Goal: Task Accomplishment & Management: Use online tool/utility

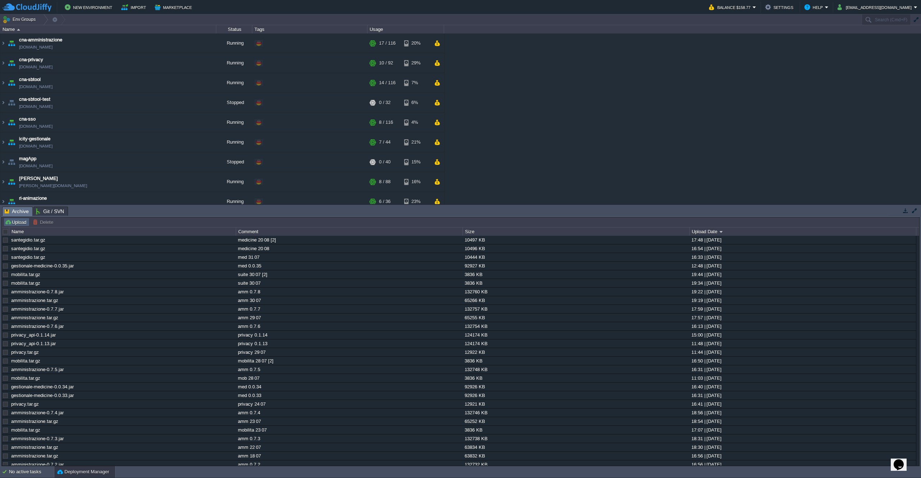
click at [19, 221] on button "Upload" at bounding box center [17, 222] width 24 height 6
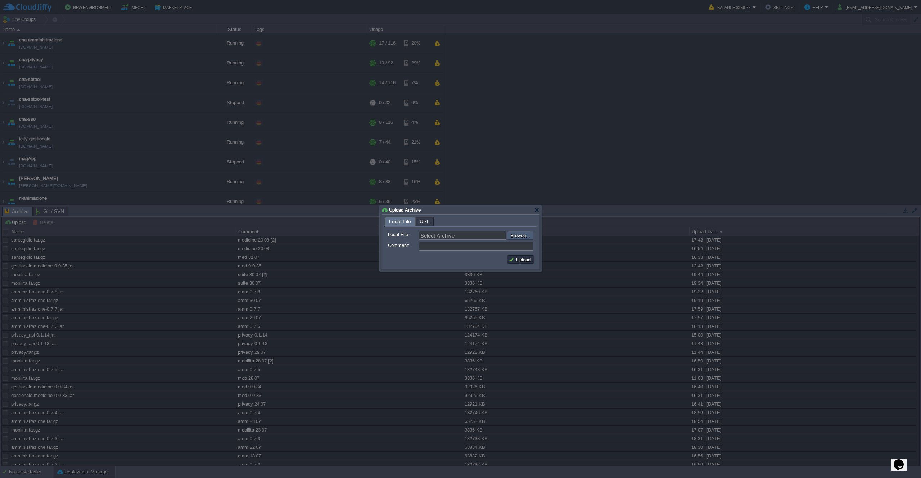
click at [515, 238] on input "file" at bounding box center [488, 235] width 91 height 9
type input "C:\fakepath\privacy.tar.gz"
type input "privacy.tar.gz"
type input "privacy 21 08"
click at [524, 260] on button "Upload" at bounding box center [521, 259] width 24 height 6
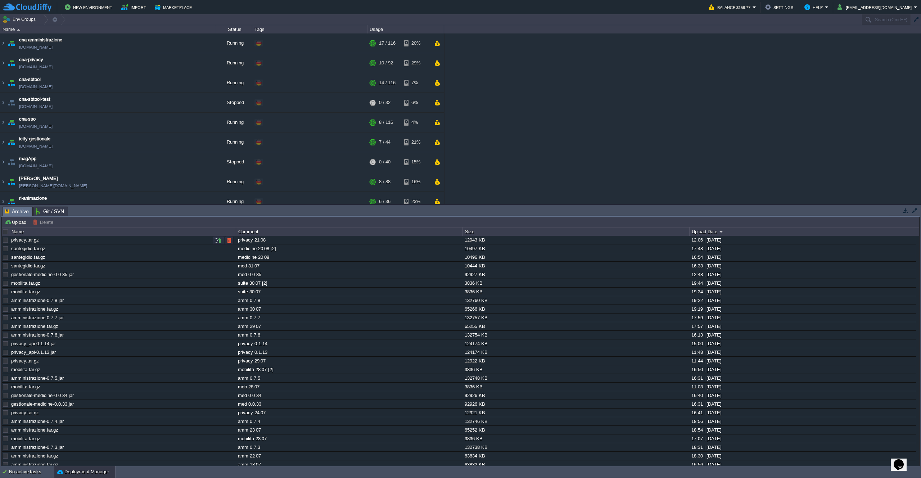
click at [212, 241] on div at bounding box center [222, 240] width 24 height 9
click at [216, 241] on button "button" at bounding box center [218, 240] width 6 height 6
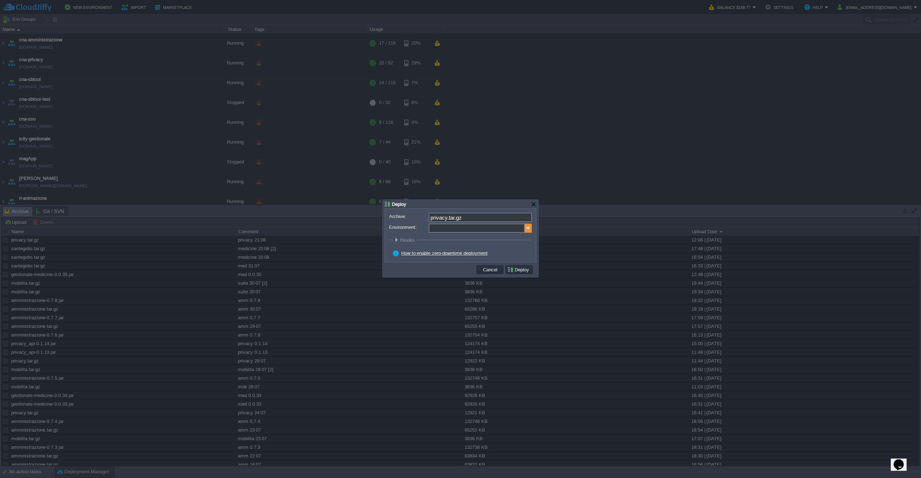
click at [527, 230] on img at bounding box center [528, 228] width 7 height 9
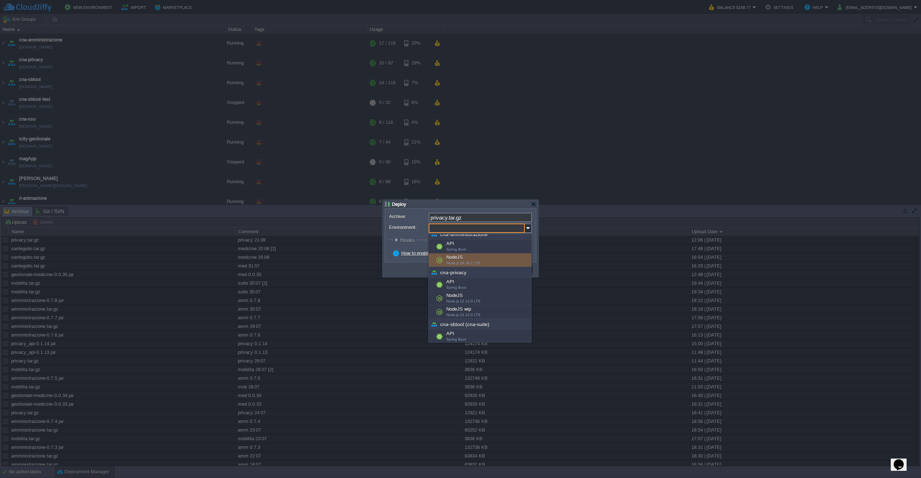
scroll to position [6, 0]
click at [489, 295] on div "NodeJS Node.js 22.12.0 LTS" at bounding box center [480, 298] width 103 height 14
type input "NodeJS (cna-privacy)"
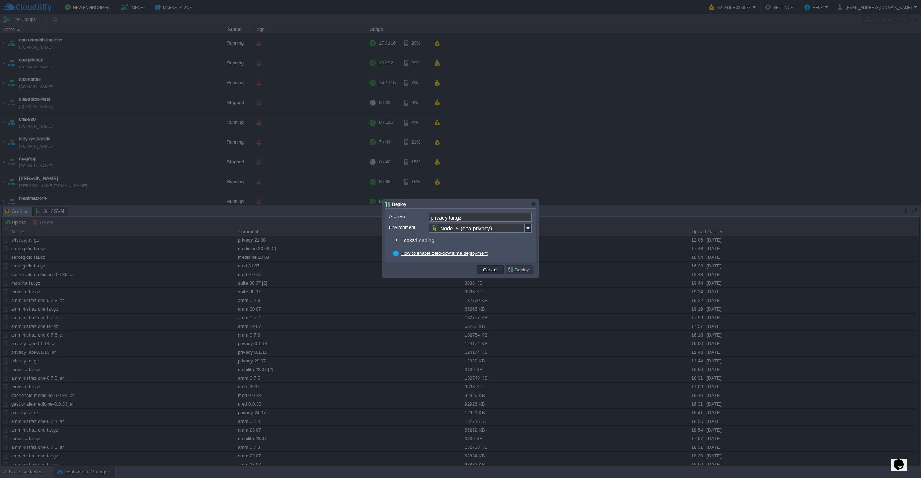
click at [515, 273] on button "Deploy" at bounding box center [519, 269] width 24 height 6
click at [510, 270] on button "Deploy" at bounding box center [519, 269] width 24 height 6
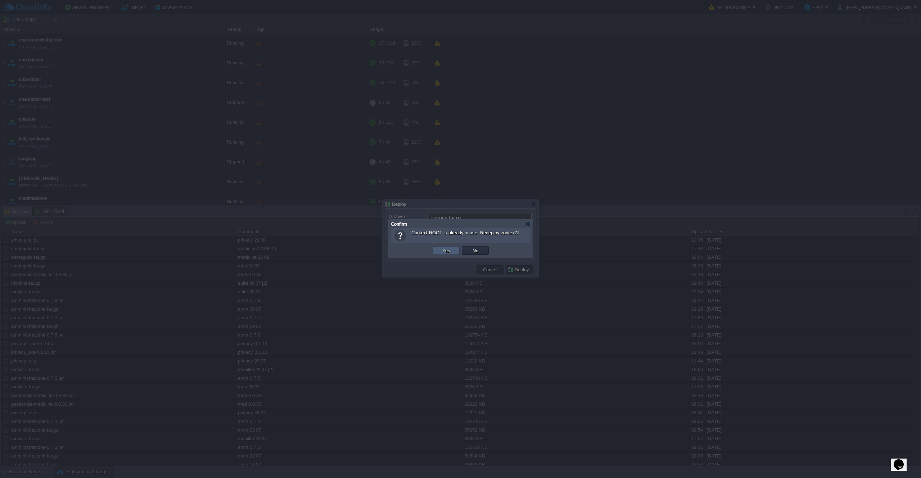
click at [452, 252] on button "Yes" at bounding box center [446, 250] width 12 height 6
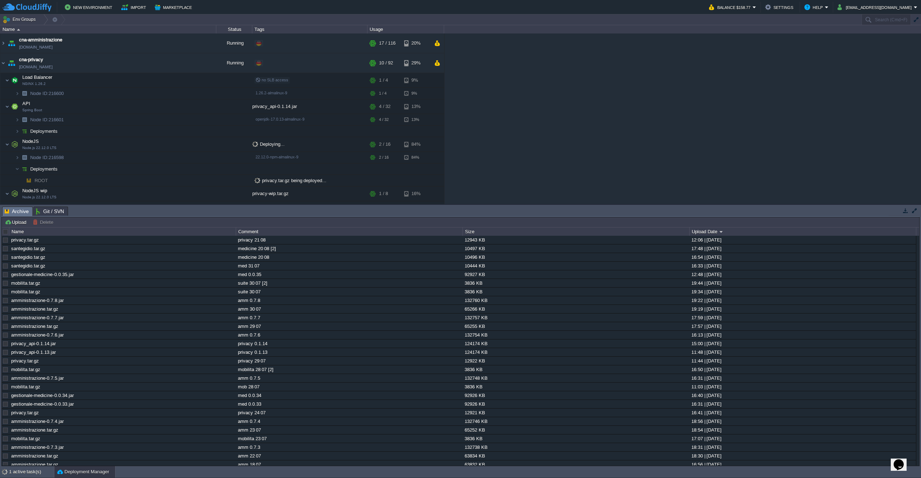
click at [551, 115] on div "cna-amministrazione [DOMAIN_NAME] Running + Add to Env Group RAM 13% CPU 1% 17 …" at bounding box center [460, 118] width 921 height 171
click at [166, 141] on td at bounding box center [162, 144] width 11 height 11
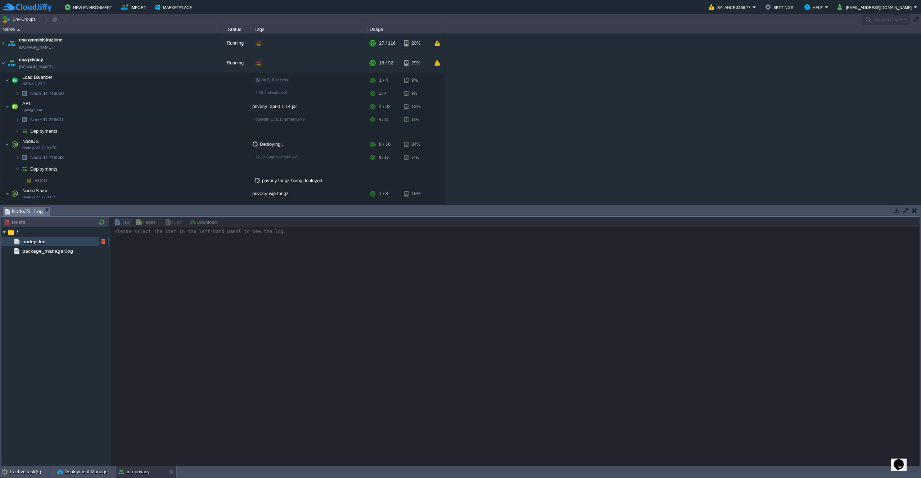
click at [53, 246] on div "nodejs.log" at bounding box center [55, 241] width 108 height 9
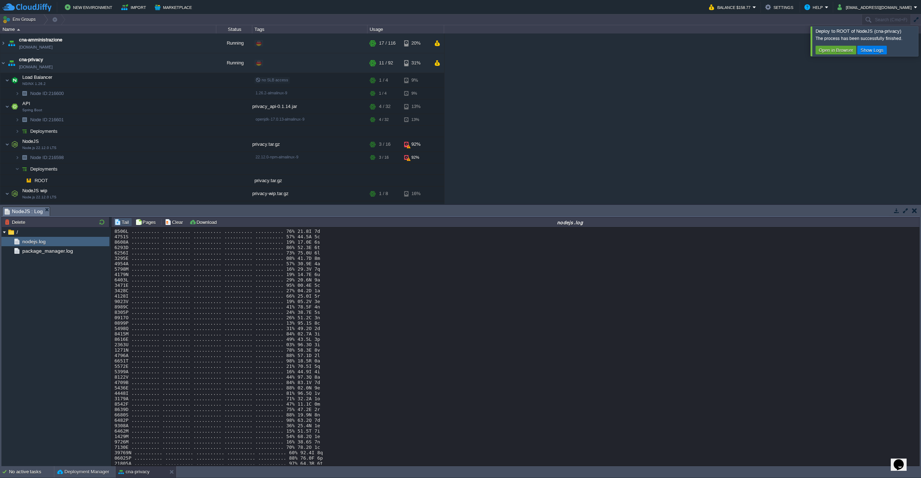
scroll to position [5174, 0]
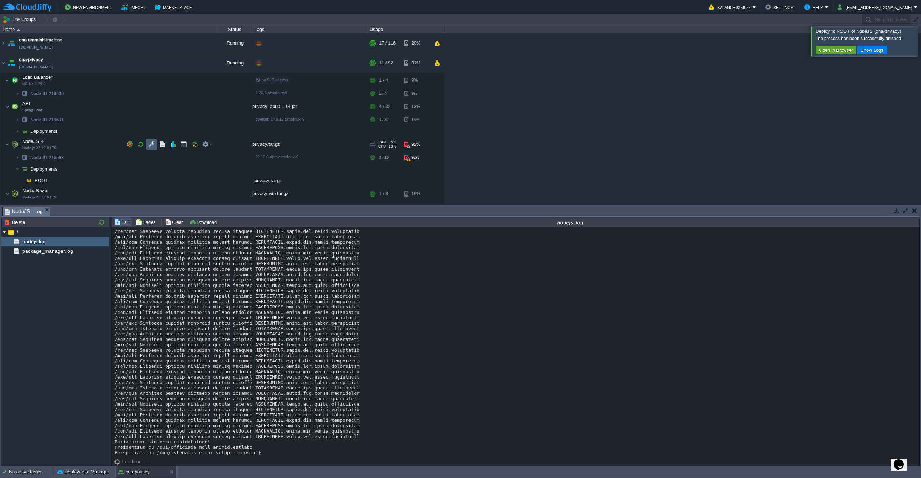
click at [152, 142] on button "button" at bounding box center [151, 144] width 6 height 6
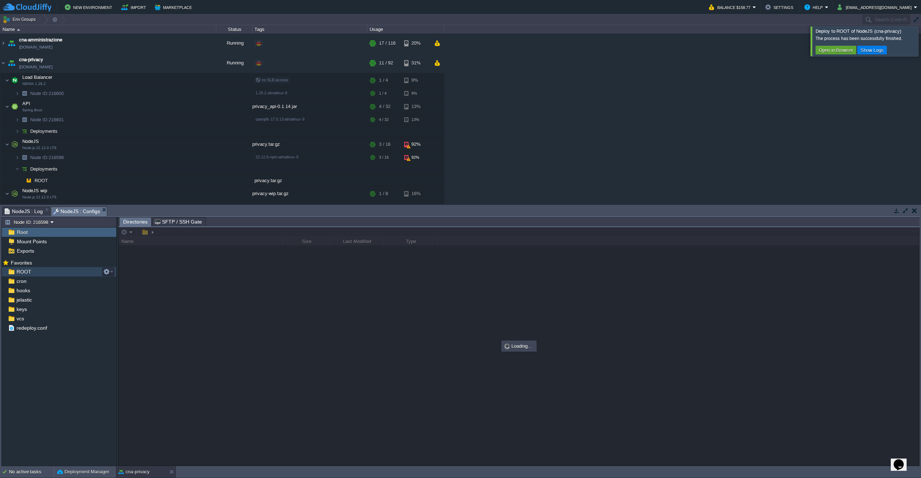
click at [36, 274] on div "ROOT" at bounding box center [59, 271] width 114 height 9
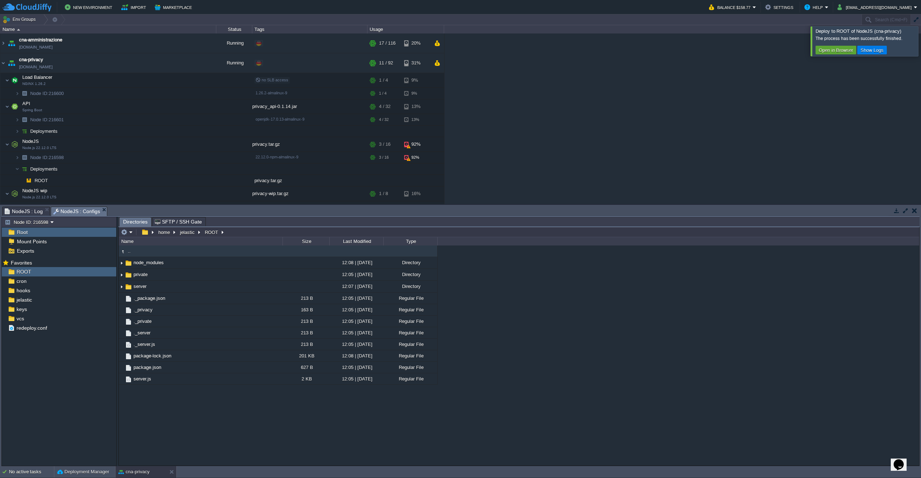
click at [25, 210] on span "NodeJS : Log" at bounding box center [24, 211] width 38 height 9
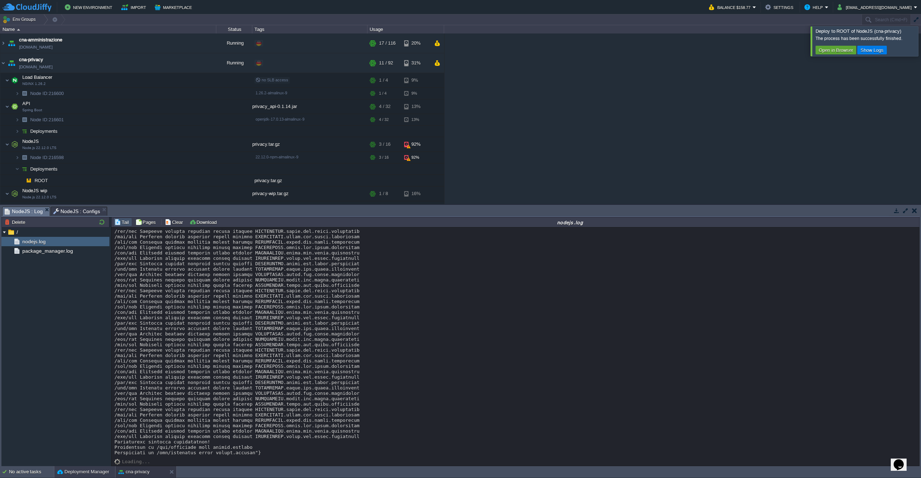
click at [77, 468] on div "Deployment Manager" at bounding box center [84, 472] width 61 height 12
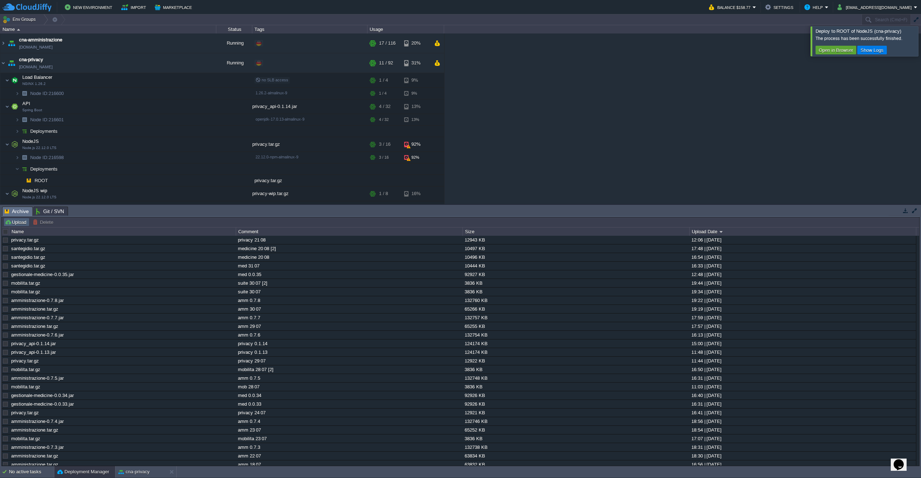
click at [12, 224] on button "Upload" at bounding box center [17, 222] width 24 height 6
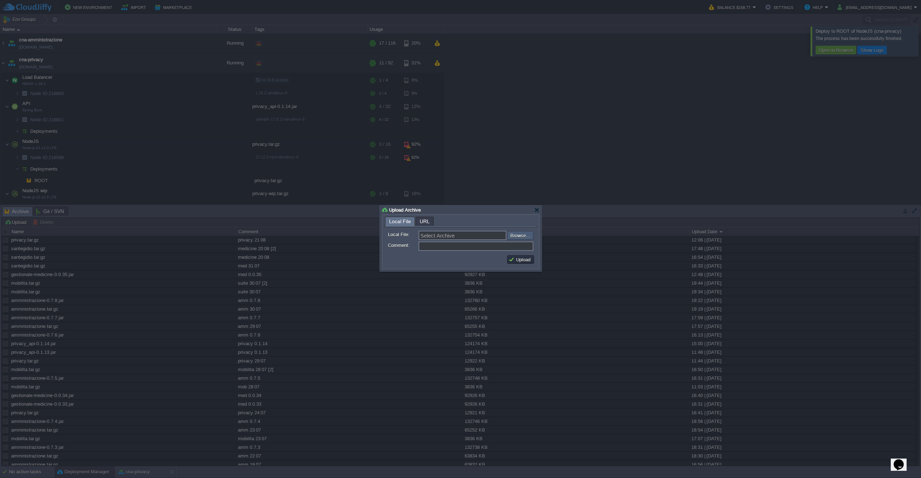
click at [511, 235] on input "file" at bounding box center [488, 235] width 91 height 9
type input "C:\fakepath\privacy.tar.gz"
type input "privacy.tar.gz"
type input "privacy 21 08 [02]"
click at [521, 264] on td "Upload" at bounding box center [520, 259] width 27 height 9
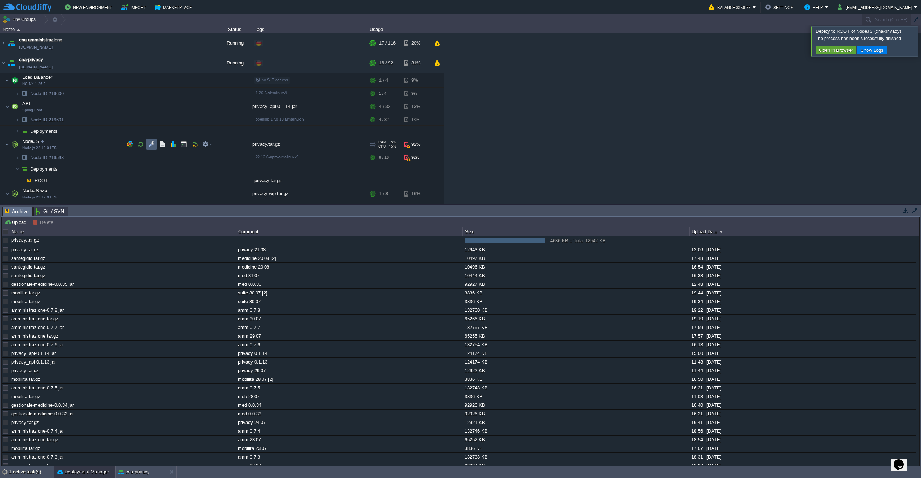
click at [152, 145] on button "button" at bounding box center [151, 144] width 6 height 6
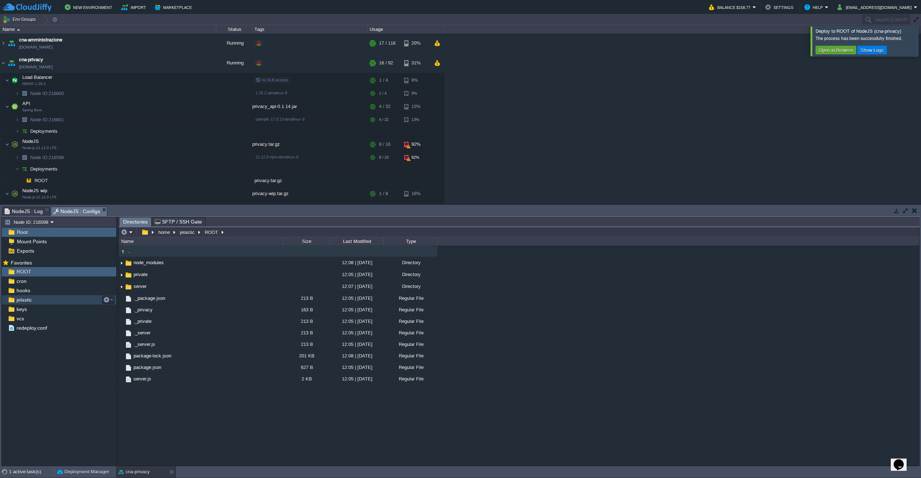
click at [45, 300] on div "jelastic" at bounding box center [59, 299] width 114 height 9
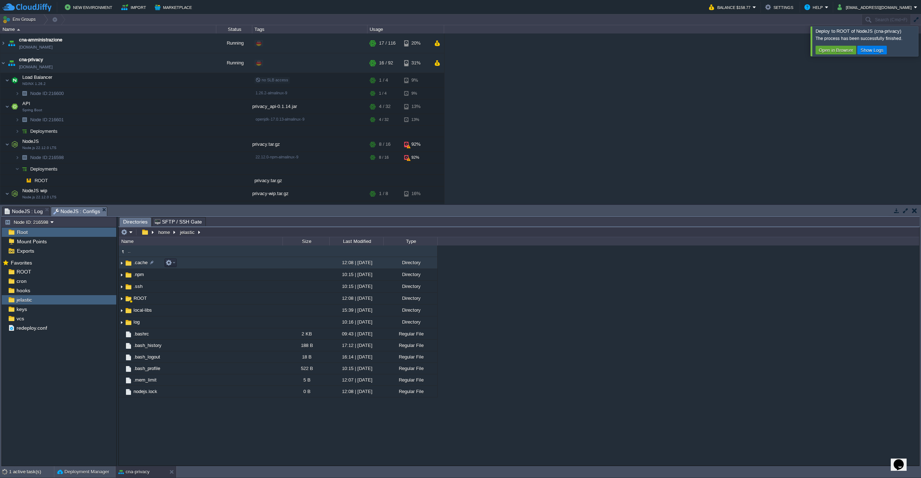
click at [121, 264] on img at bounding box center [122, 262] width 6 height 11
click at [127, 277] on img at bounding box center [128, 274] width 6 height 11
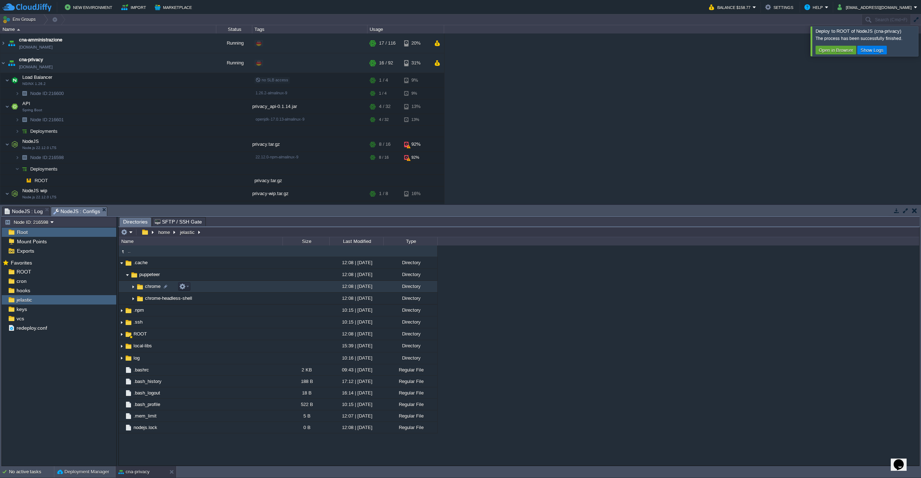
click at [132, 288] on img at bounding box center [133, 286] width 6 height 11
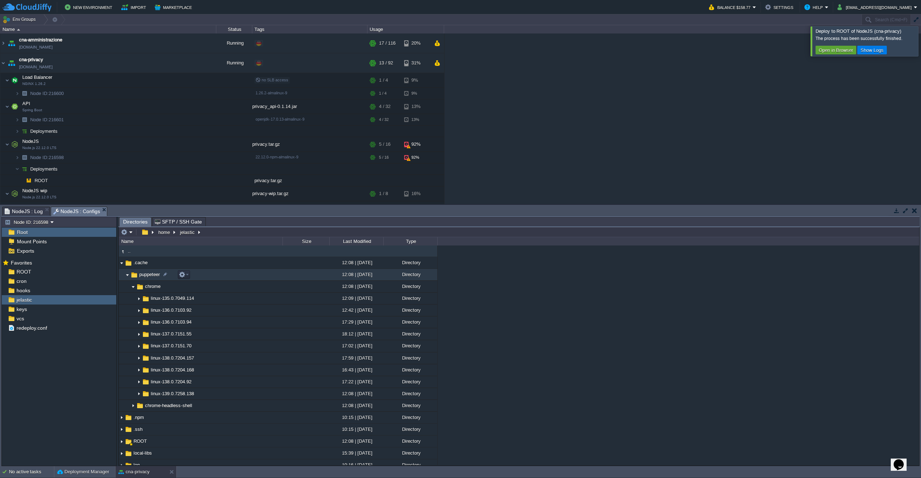
click at [128, 277] on img at bounding box center [128, 274] width 6 height 11
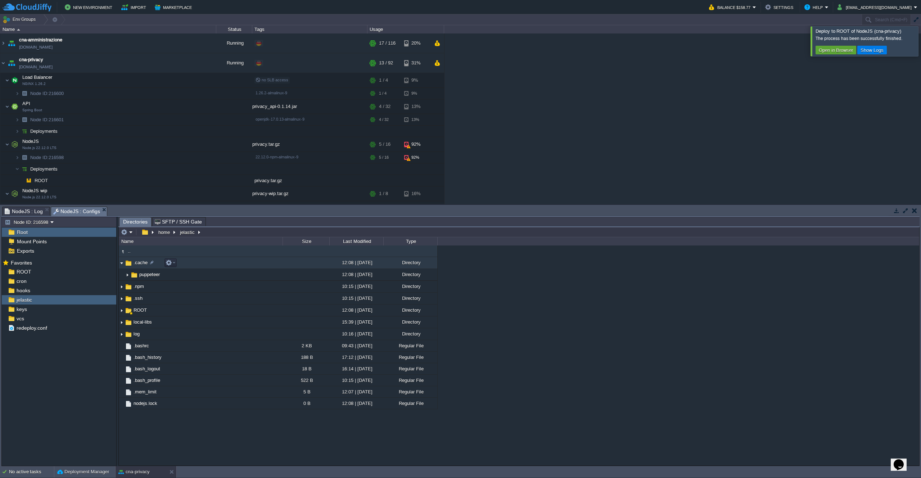
click at [122, 265] on img at bounding box center [122, 262] width 6 height 11
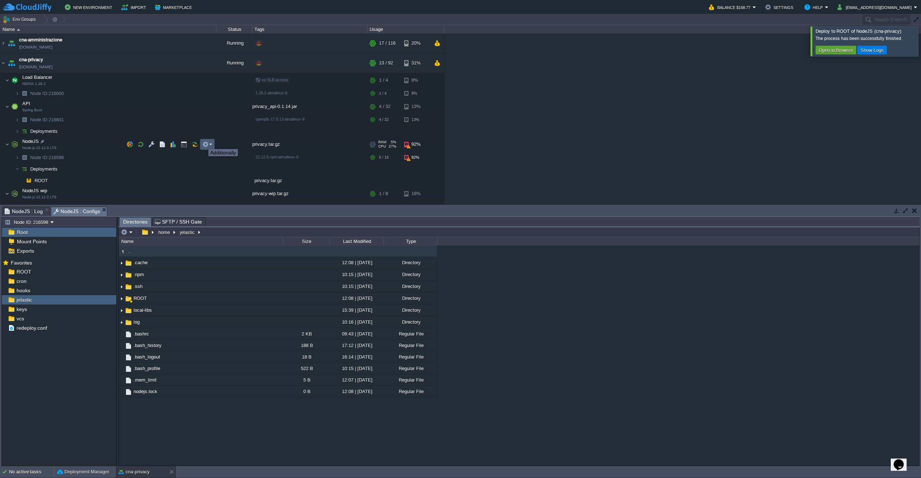
click at [211, 143] on em at bounding box center [207, 144] width 10 height 6
click at [535, 180] on div "cna-amministrazione [DOMAIN_NAME] Running + Add to Env Group RAM 13% CPU 1% 17 …" at bounding box center [460, 118] width 921 height 171
click at [75, 469] on button "Deployment Manager" at bounding box center [83, 471] width 52 height 7
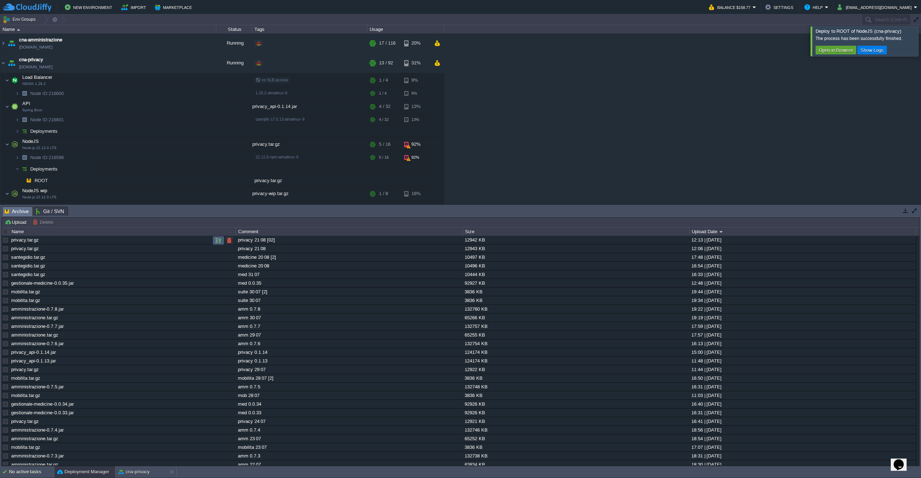
click at [219, 241] on button "button" at bounding box center [218, 240] width 6 height 6
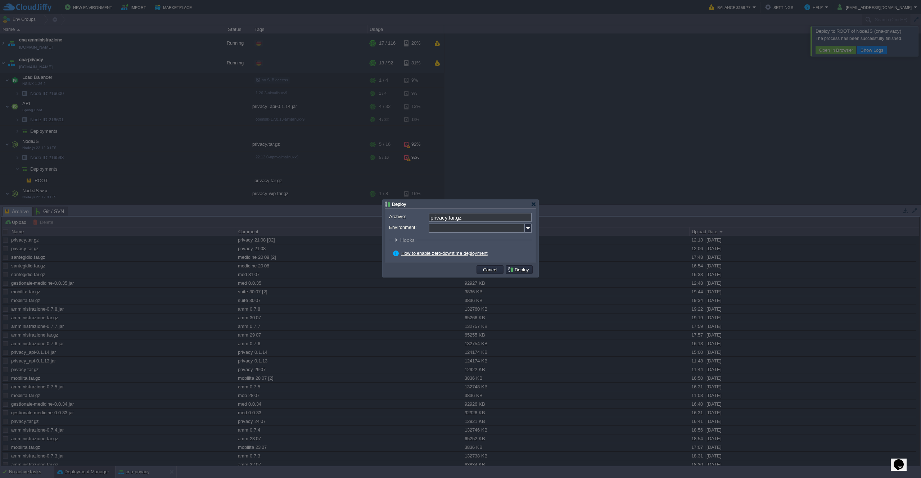
click at [526, 228] on img at bounding box center [528, 228] width 7 height 9
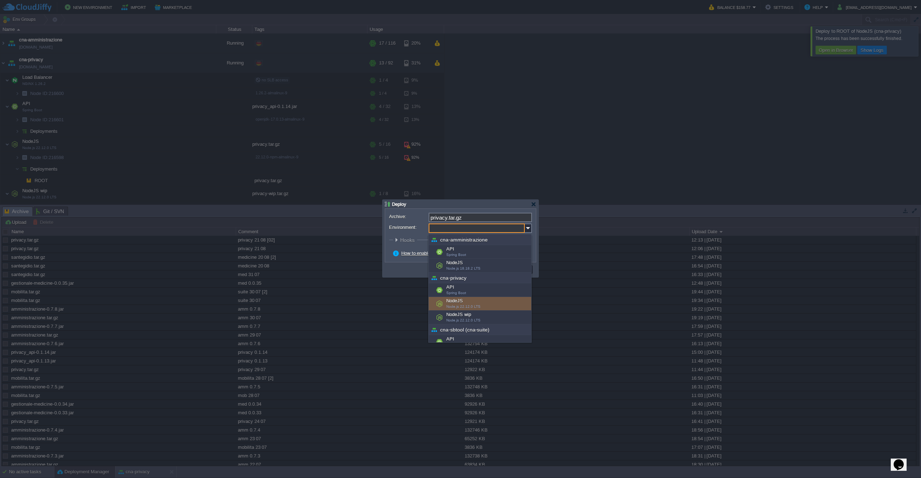
click at [479, 303] on div "NodeJS Node.js 22.12.0 LTS" at bounding box center [480, 304] width 103 height 14
type input "NodeJS (cna-privacy)"
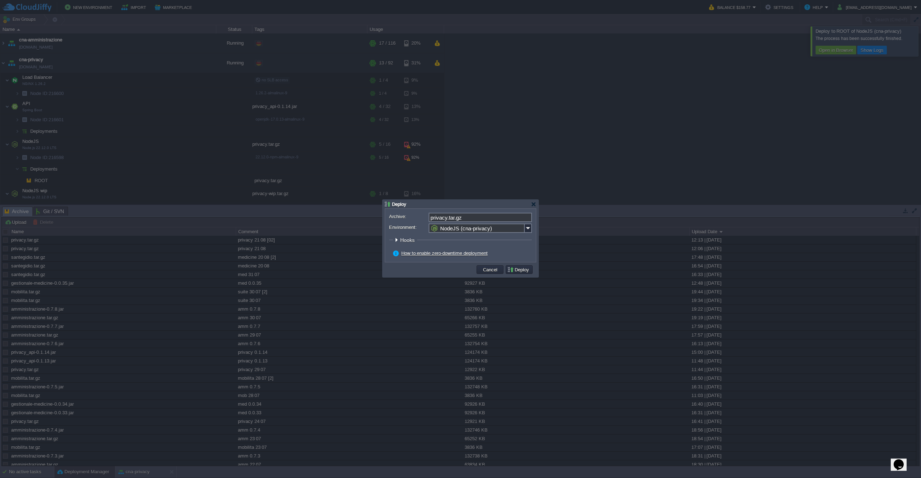
click at [513, 271] on button "Deploy" at bounding box center [519, 269] width 24 height 6
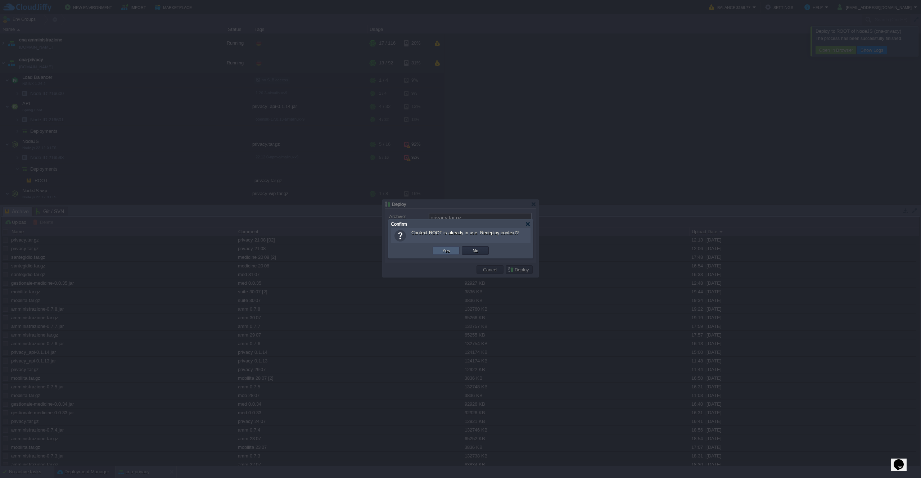
click at [445, 250] on button "Yes" at bounding box center [446, 250] width 12 height 6
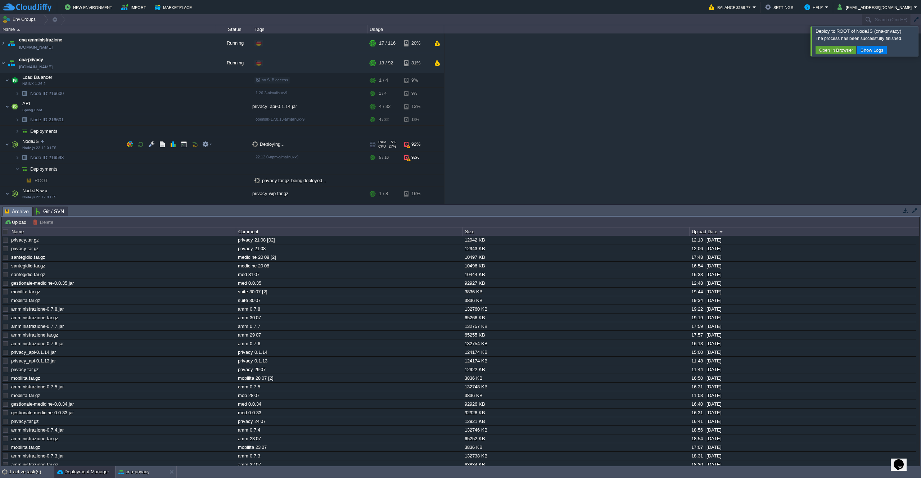
click at [405, 144] on div "92%" at bounding box center [415, 144] width 23 height 14
click at [102, 144] on td "NodeJS Node.js 22.12.0 LTS" at bounding box center [108, 144] width 216 height 15
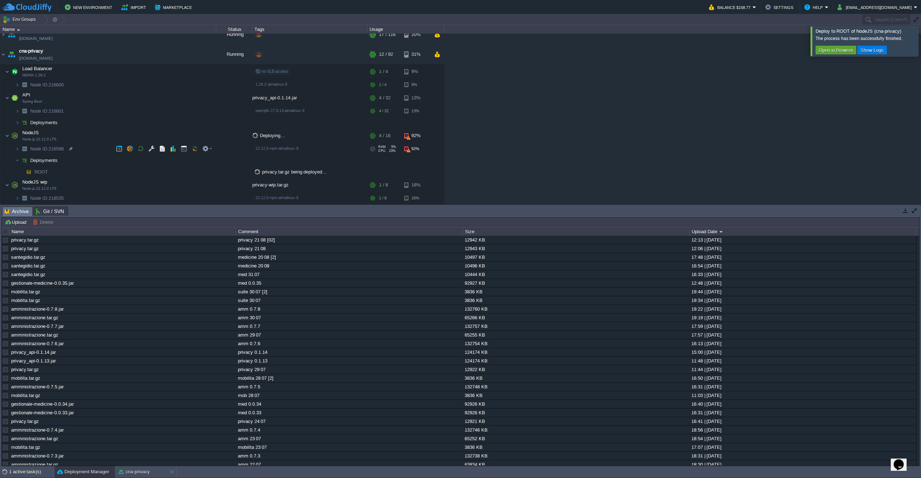
scroll to position [12, 0]
click at [188, 133] on td at bounding box center [184, 132] width 11 height 11
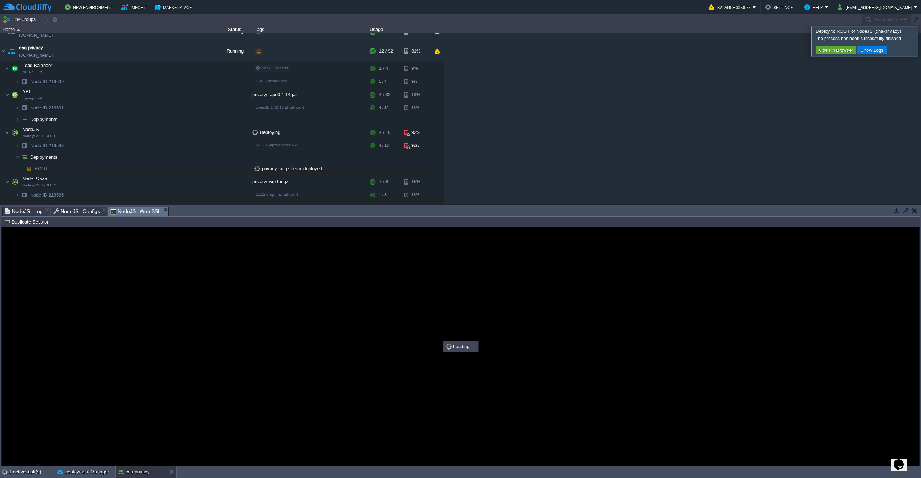
scroll to position [0, 0]
type input "#000000"
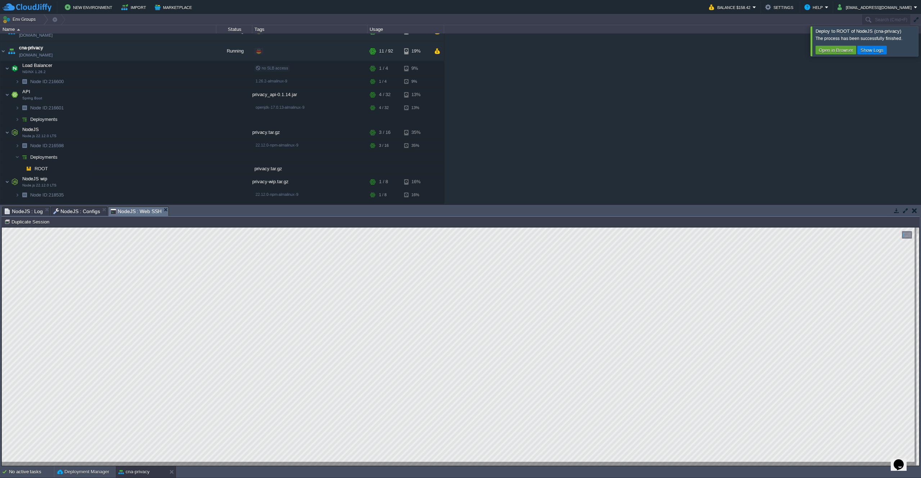
click at [495, 150] on div "cna-amministrazione [DOMAIN_NAME] Running + Add to Env Group RAM 13% CPU 1% 17 …" at bounding box center [460, 118] width 921 height 171
click at [507, 86] on div "cna-amministrazione [DOMAIN_NAME] Running + Add to Env Group RAM 13% CPU 1% 17 …" at bounding box center [460, 118] width 921 height 171
click at [86, 212] on span "NodeJS : Configs" at bounding box center [76, 211] width 47 height 9
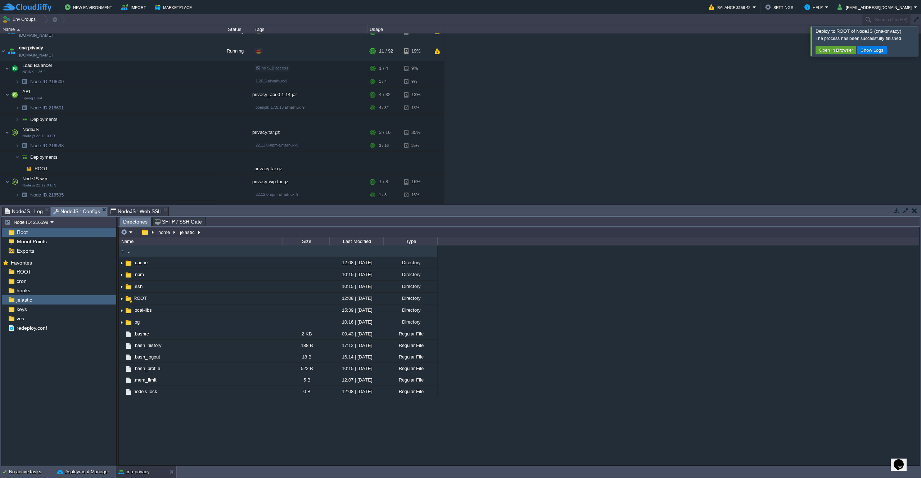
click at [31, 213] on span "NodeJS : Log" at bounding box center [24, 211] width 38 height 9
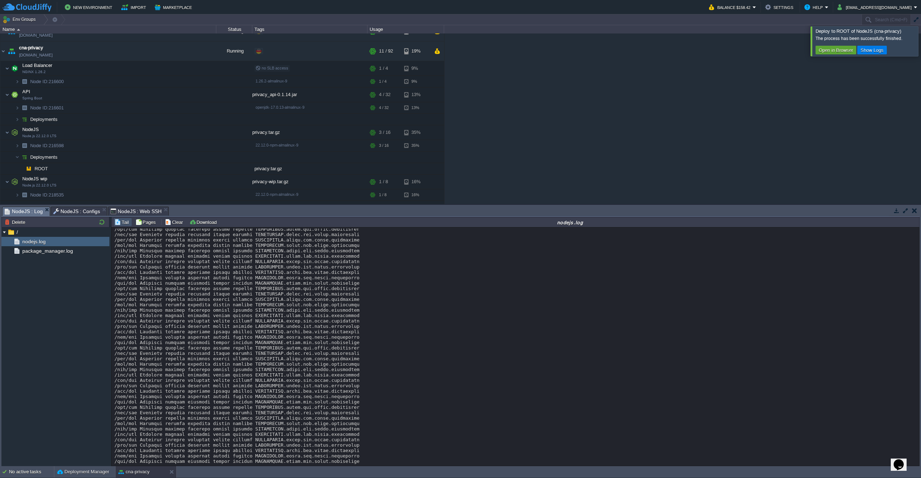
scroll to position [7777, 0]
